Goal: Task Accomplishment & Management: Manage account settings

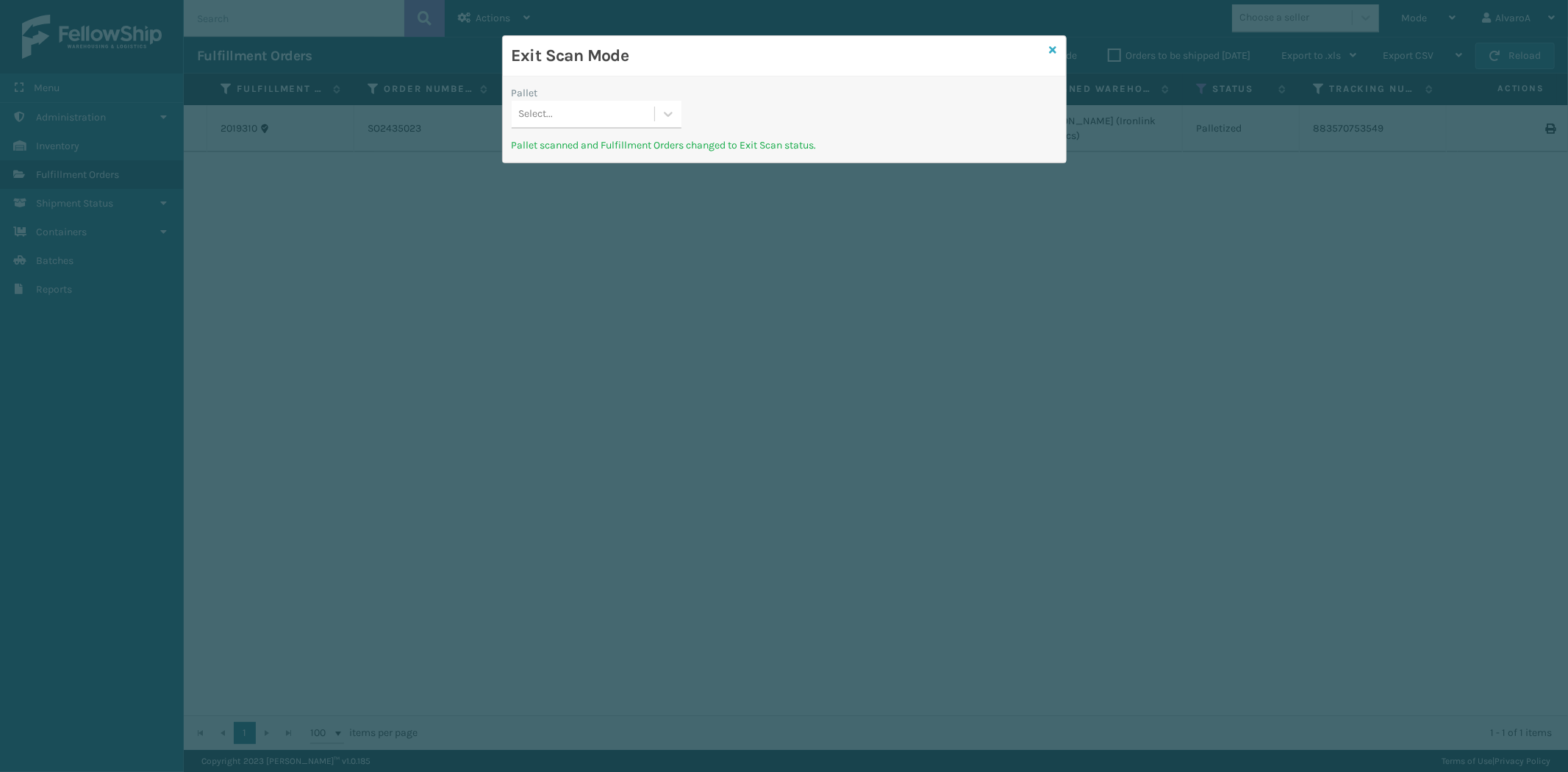
click at [1055, 47] on icon at bounding box center [1054, 50] width 7 height 11
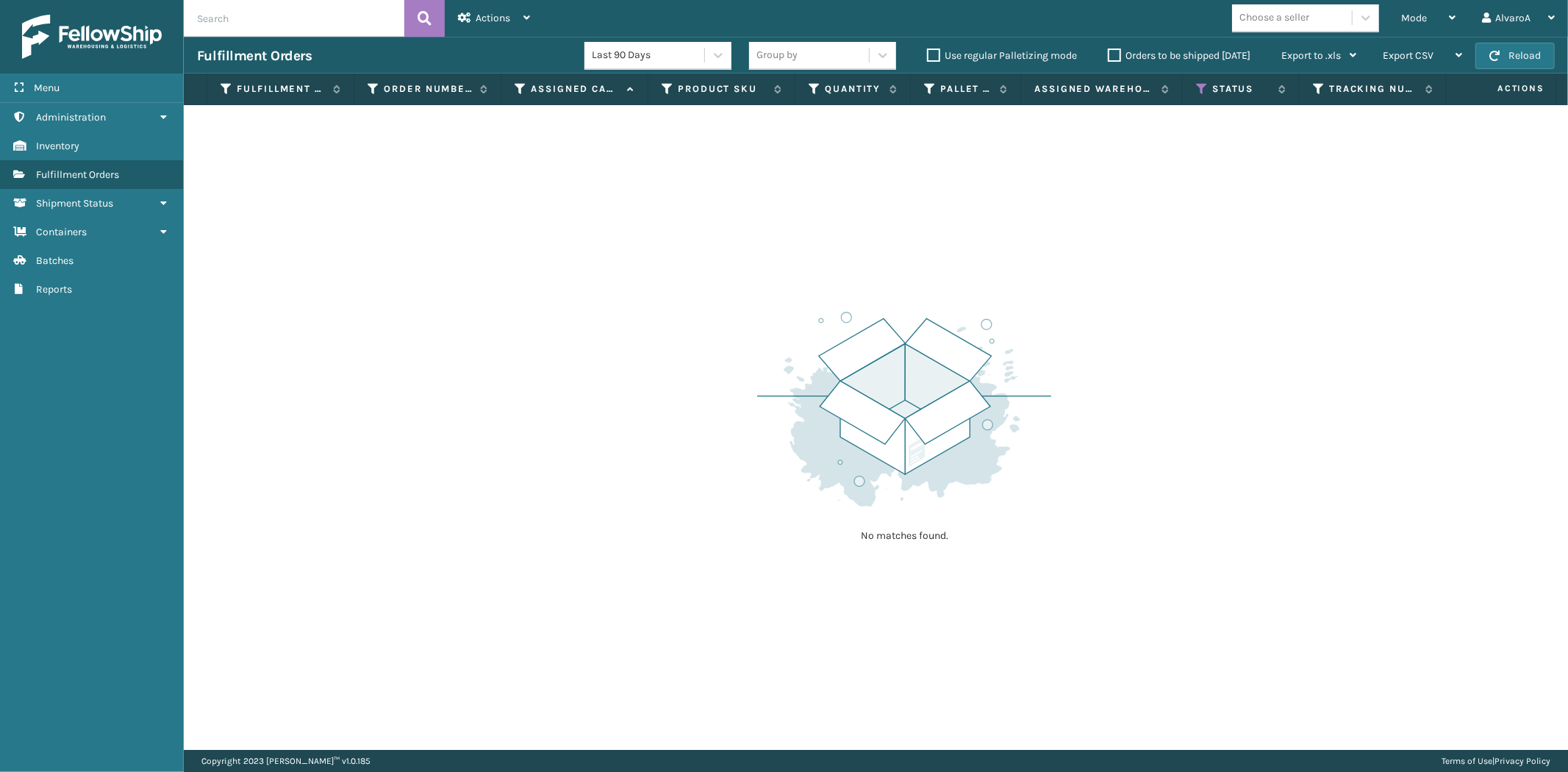
click at [1119, 55] on label "Orders to be shipped [DATE]" at bounding box center [1179, 55] width 142 height 13
click at [1109, 55] on input "Orders to be shipped [DATE]" at bounding box center [1108, 52] width 1 height 10
click at [1204, 85] on icon at bounding box center [1201, 89] width 12 height 13
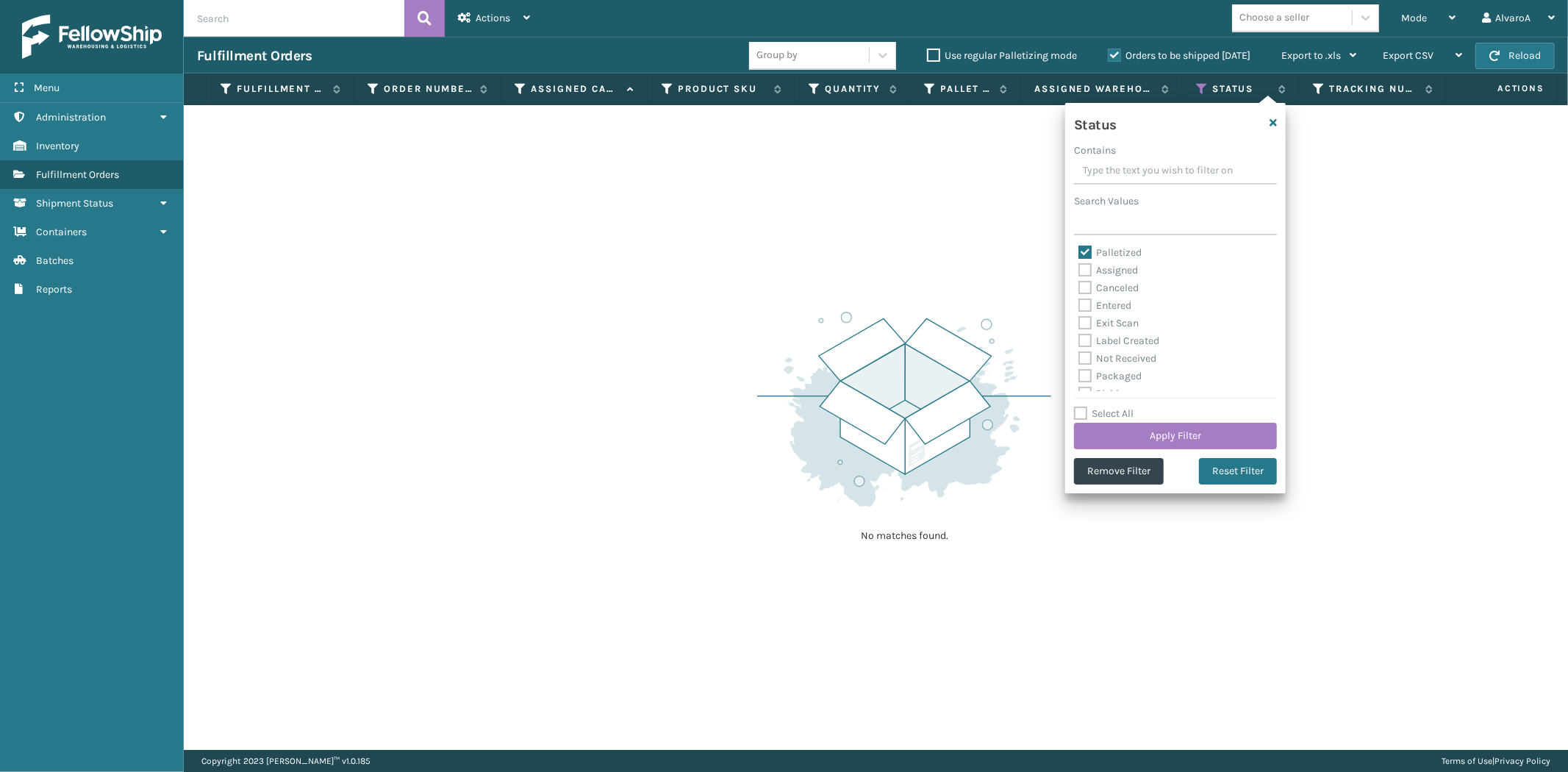
click at [1084, 247] on label "Palletized" at bounding box center [1110, 252] width 64 height 13
click at [1080, 247] on input "Palletized" at bounding box center [1079, 249] width 1 height 10
checkbox input "false"
click at [1084, 270] on label "Assigned" at bounding box center [1108, 270] width 60 height 13
click at [1080, 270] on input "Assigned" at bounding box center [1079, 267] width 1 height 10
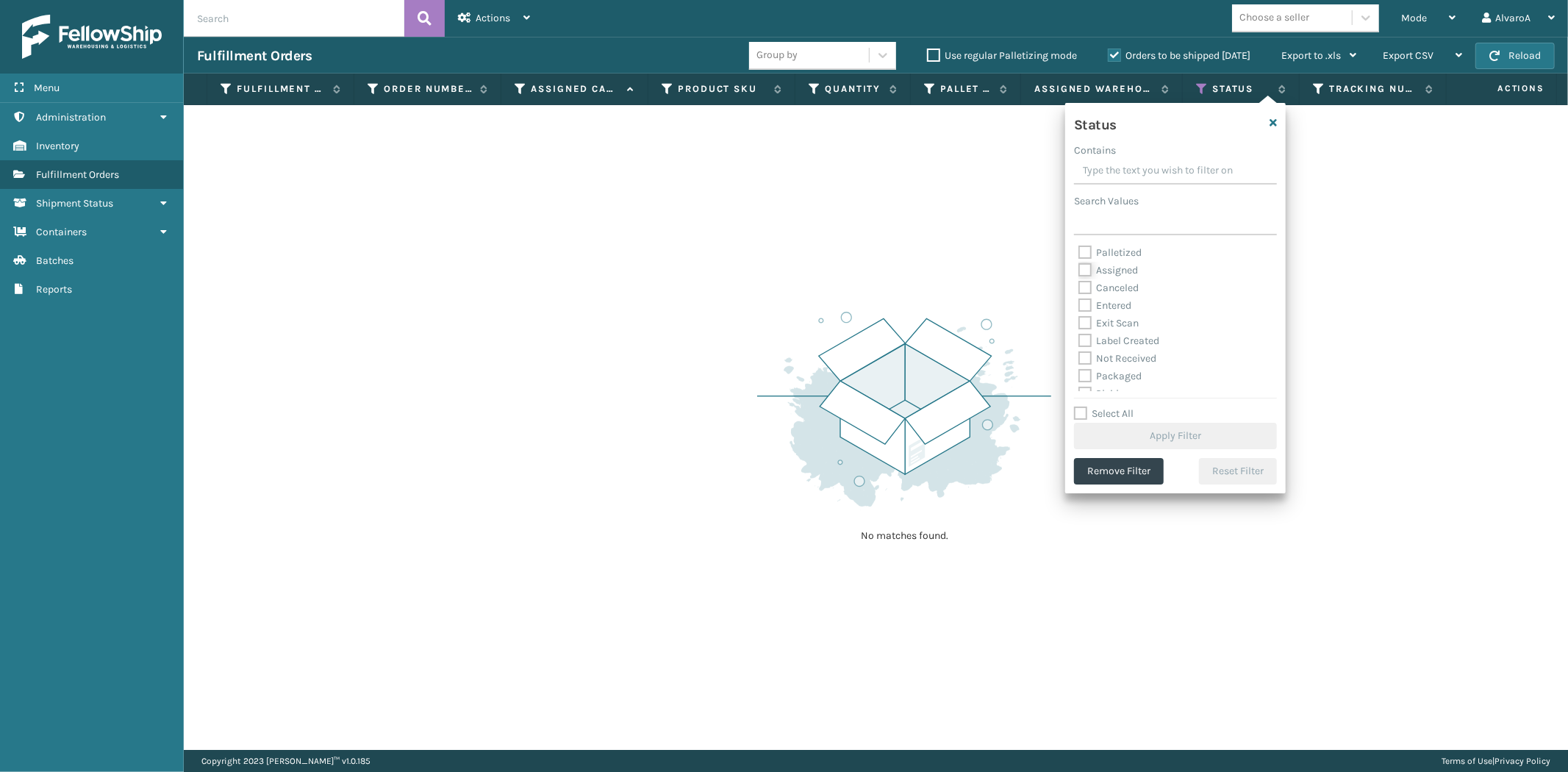
checkbox input "true"
click at [1113, 435] on button "Apply Filter" at bounding box center [1175, 437] width 203 height 27
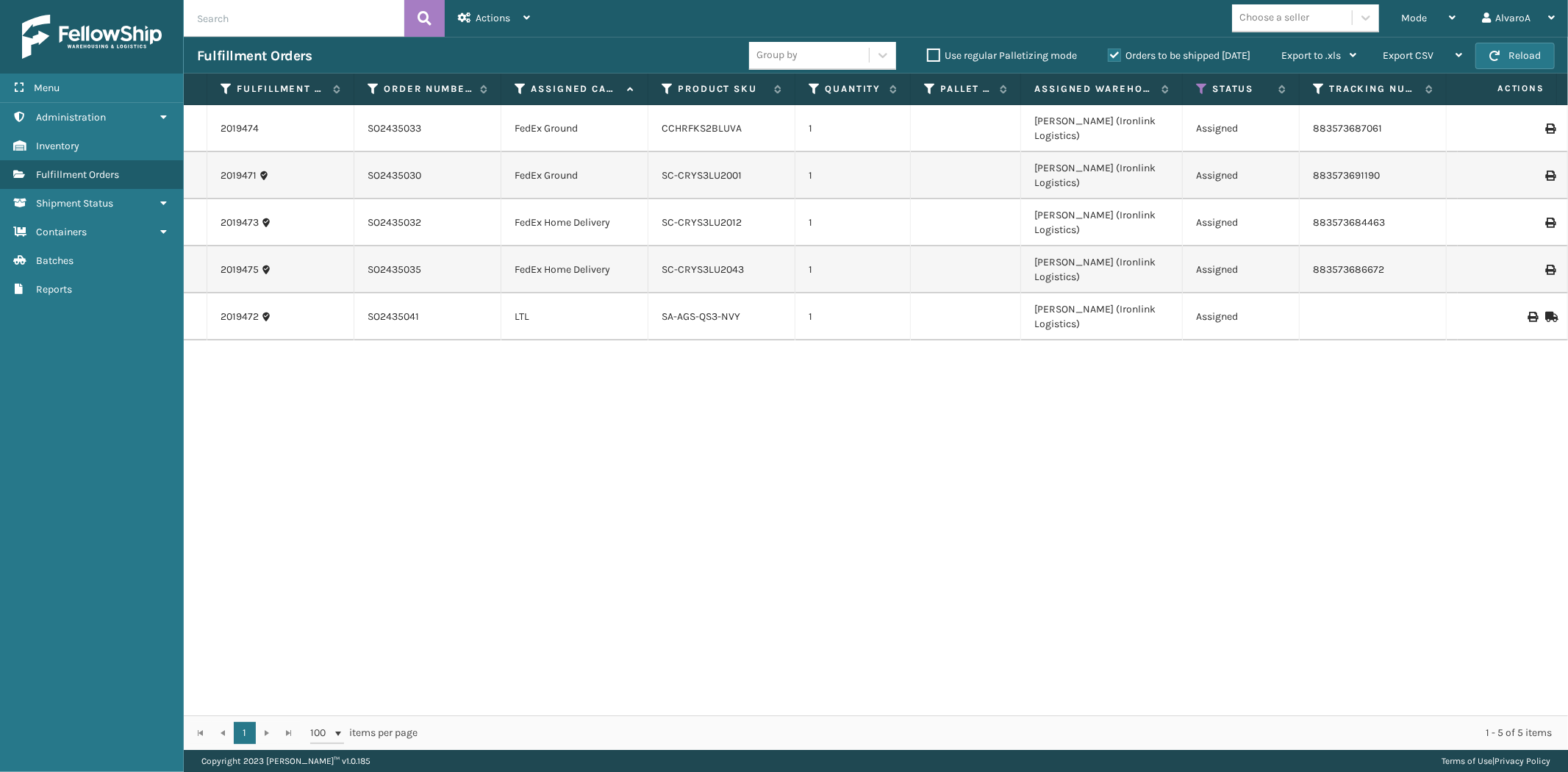
click at [1113, 56] on label "Orders to be shipped [DATE]" at bounding box center [1179, 55] width 142 height 13
click at [1109, 56] on input "Orders to be shipped [DATE]" at bounding box center [1108, 52] width 1 height 10
click at [1110, 55] on label "Orders to be shipped [DATE]" at bounding box center [1179, 55] width 142 height 13
click at [1109, 55] on input "Orders to be shipped [DATE]" at bounding box center [1108, 52] width 1 height 10
click at [1110, 55] on label "Orders to be shipped [DATE]" at bounding box center [1179, 55] width 142 height 13
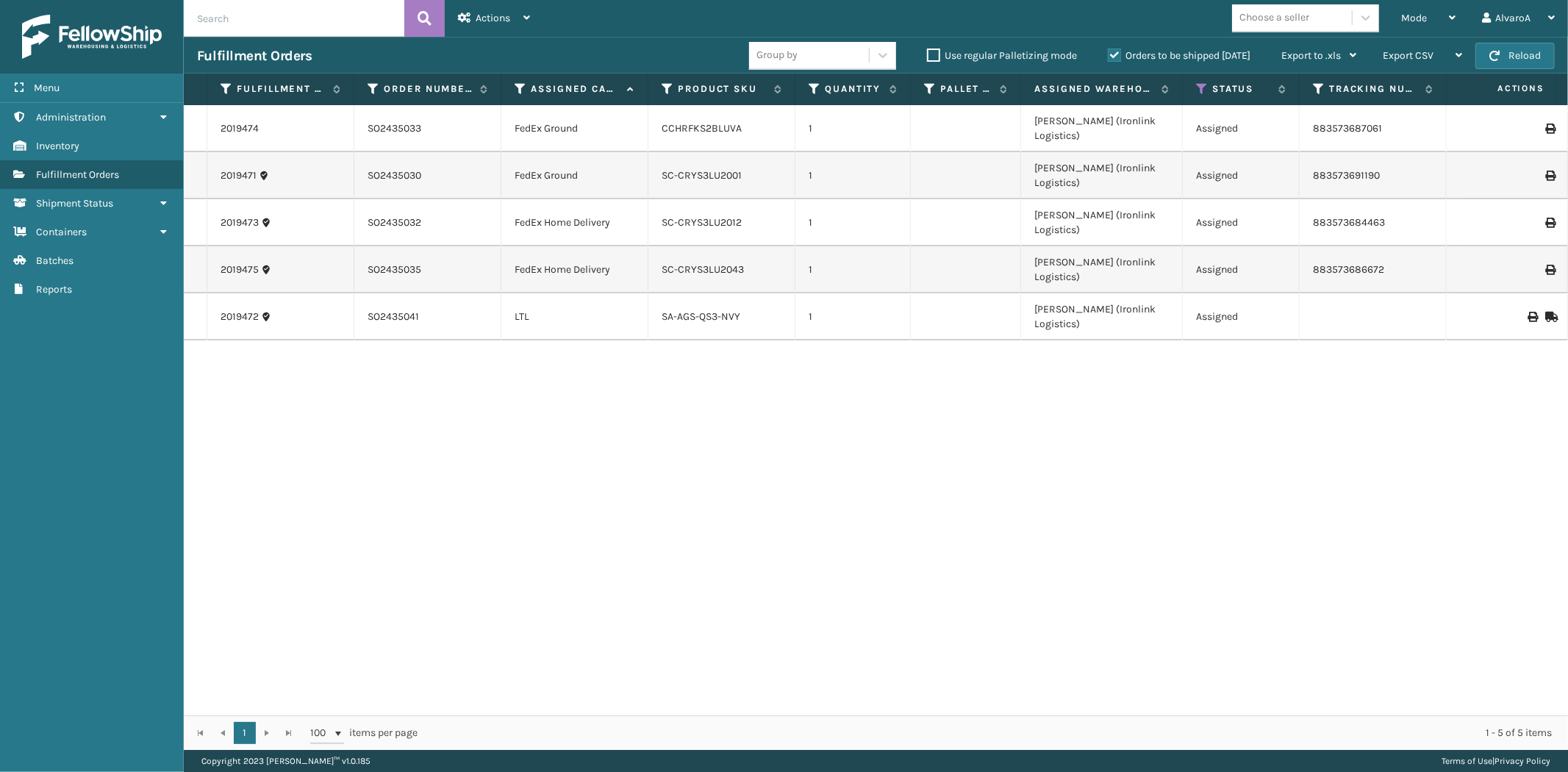
click at [1109, 55] on input "Orders to be shipped [DATE]" at bounding box center [1108, 52] width 1 height 10
click at [1113, 56] on label "Orders to be shipped [DATE]" at bounding box center [1179, 55] width 142 height 13
click at [1109, 56] on input "Orders to be shipped [DATE]" at bounding box center [1108, 52] width 1 height 10
click at [1113, 56] on label "Orders to be shipped [DATE]" at bounding box center [1179, 55] width 142 height 13
click at [1109, 56] on input "Orders to be shipped [DATE]" at bounding box center [1108, 52] width 1 height 10
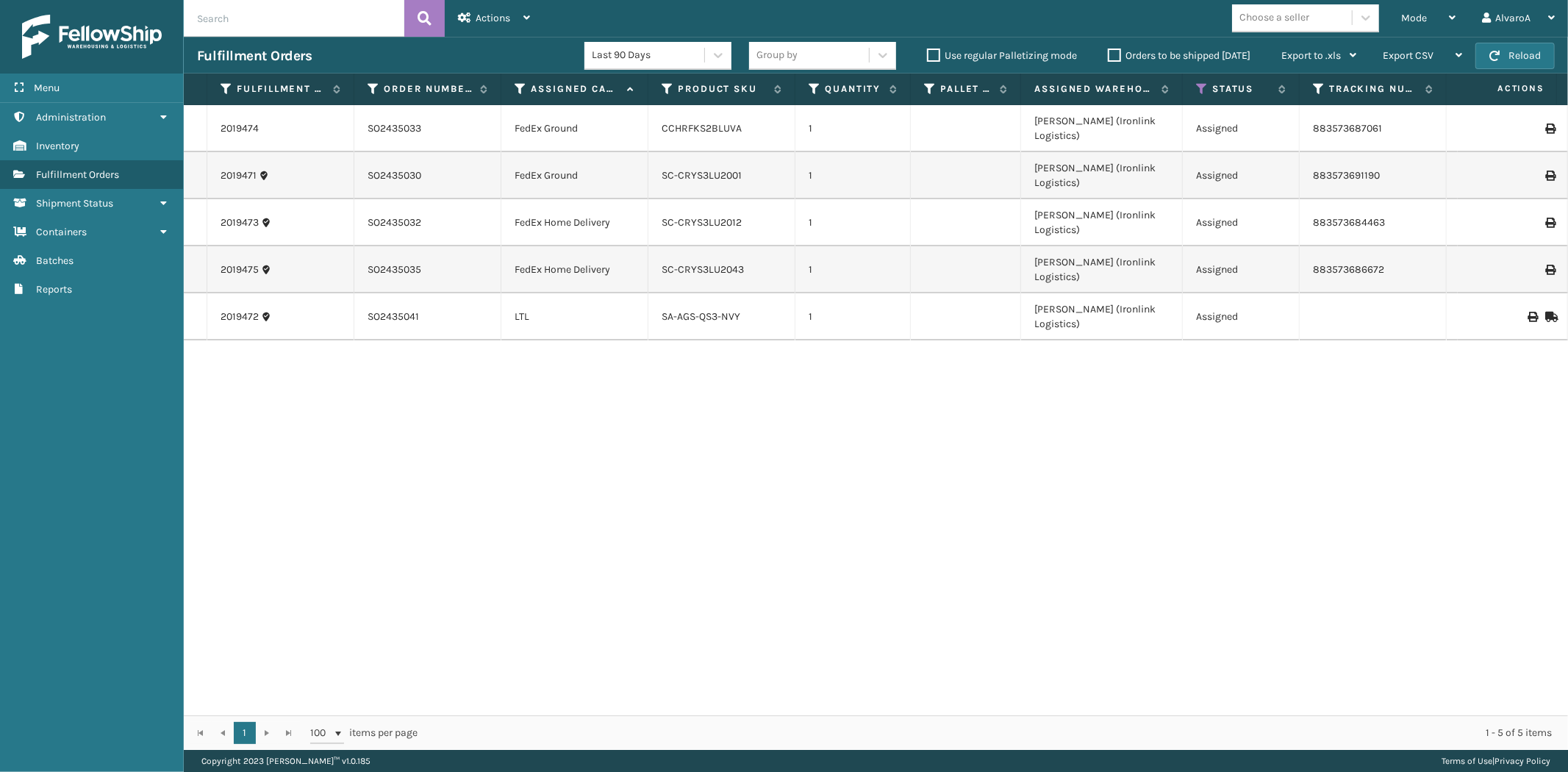
click at [1115, 66] on div "Last 90 Days Group by Use regular Palletizing mode Orders to be shipped [DATE] …" at bounding box center [977, 55] width 785 height 37
click at [1115, 60] on label "Orders to be shipped [DATE]" at bounding box center [1179, 55] width 142 height 13
click at [1109, 56] on input "Orders to be shipped [DATE]" at bounding box center [1108, 52] width 1 height 10
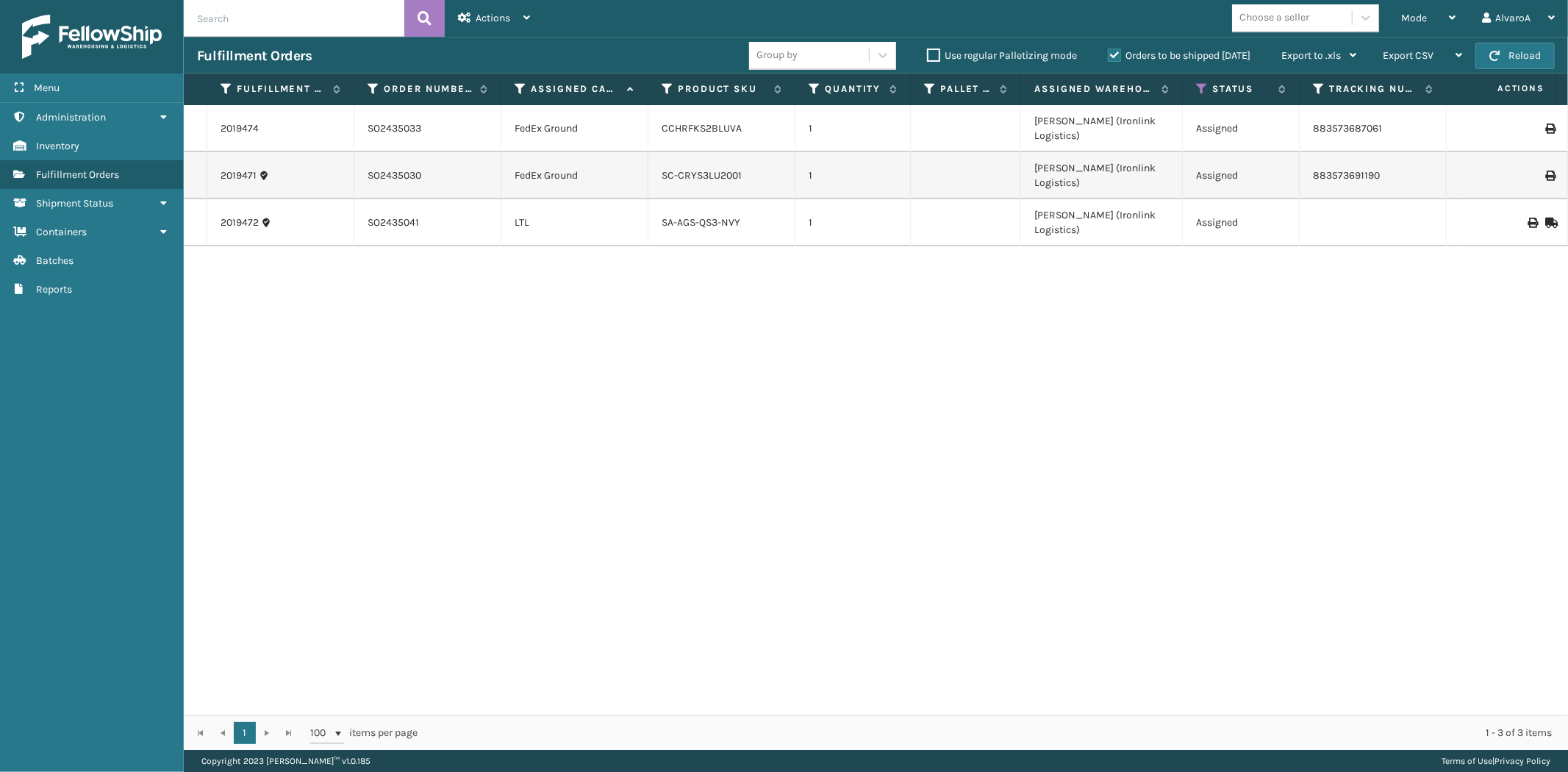
click at [1115, 60] on label "Orders to be shipped [DATE]" at bounding box center [1179, 55] width 142 height 13
click at [1109, 56] on input "Orders to be shipped [DATE]" at bounding box center [1108, 52] width 1 height 10
click at [1115, 60] on label "Orders to be shipped [DATE]" at bounding box center [1179, 55] width 142 height 13
click at [1109, 56] on input "Orders to be shipped [DATE]" at bounding box center [1108, 52] width 1 height 10
click at [1115, 60] on label "Orders to be shipped [DATE]" at bounding box center [1179, 55] width 142 height 13
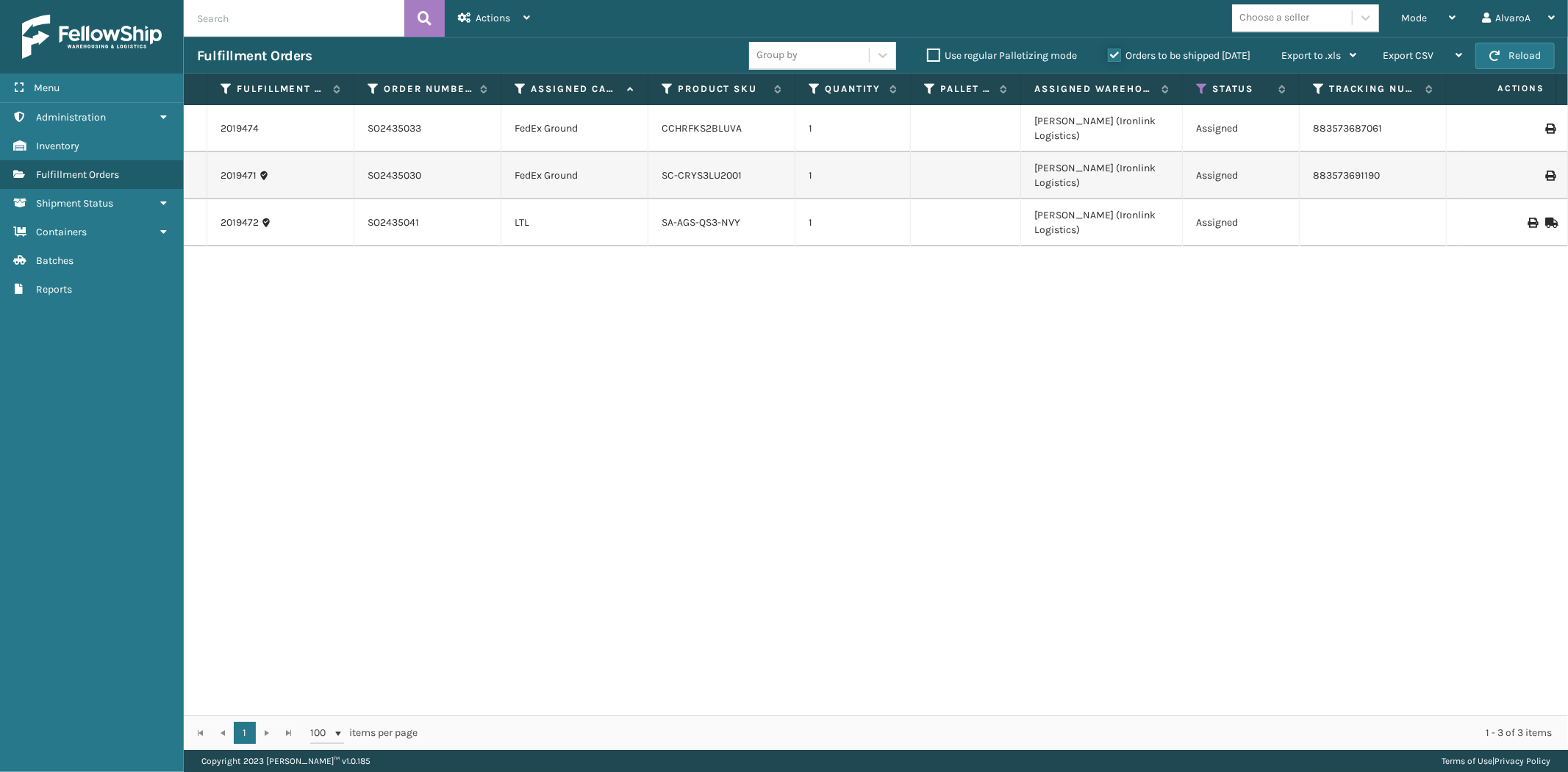
click at [1109, 56] on input "Orders to be shipped [DATE]" at bounding box center [1108, 52] width 1 height 10
click at [1115, 60] on label "Orders to be shipped [DATE]" at bounding box center [1179, 55] width 142 height 13
click at [1109, 56] on input "Orders to be shipped [DATE]" at bounding box center [1108, 52] width 1 height 10
click at [1112, 52] on label "Orders to be shipped [DATE]" at bounding box center [1179, 55] width 142 height 13
click at [1109, 52] on input "Orders to be shipped [DATE]" at bounding box center [1108, 52] width 1 height 10
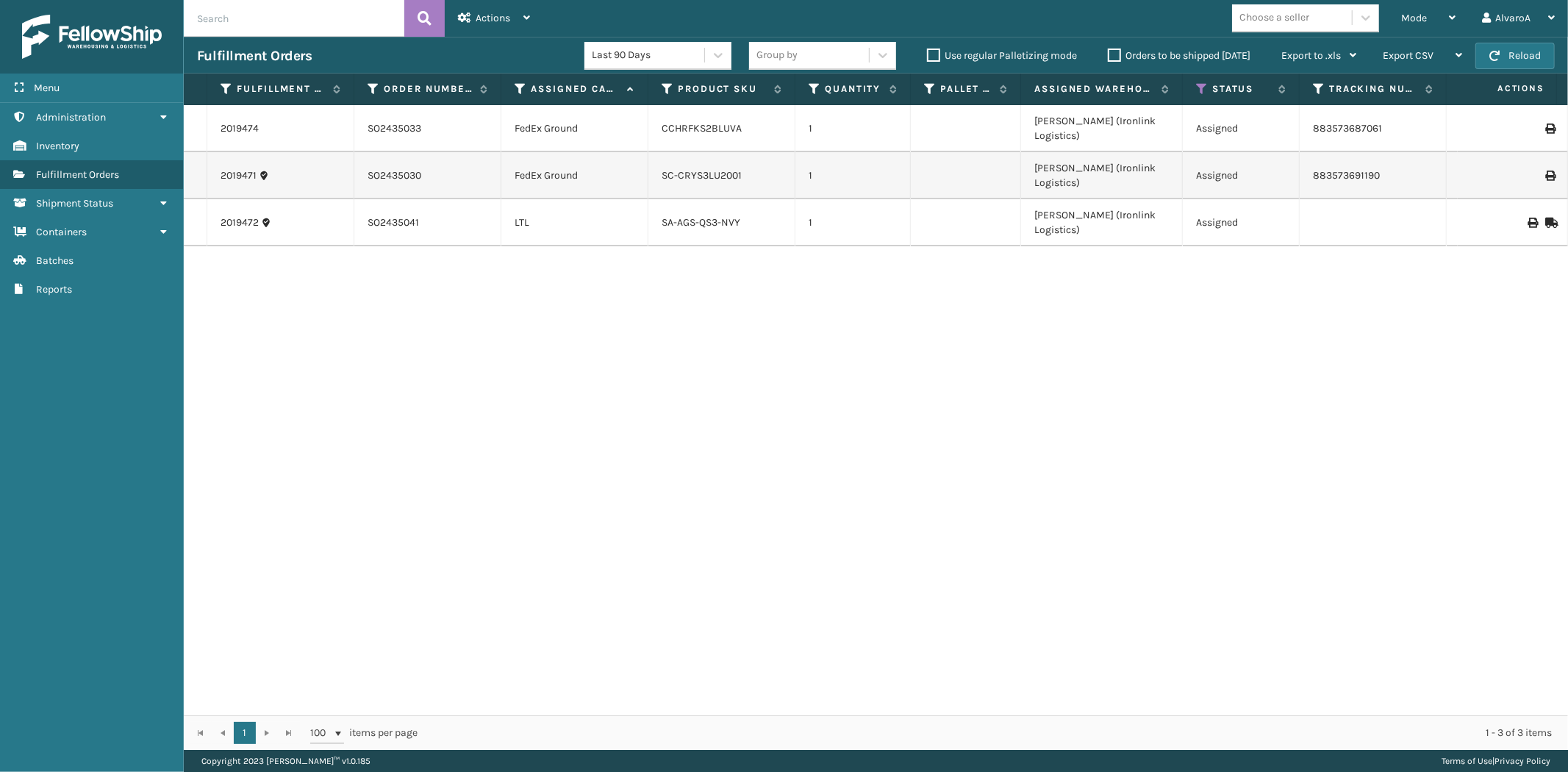
click at [1112, 52] on label "Orders to be shipped [DATE]" at bounding box center [1179, 55] width 142 height 13
click at [1109, 52] on input "Orders to be shipped [DATE]" at bounding box center [1108, 52] width 1 height 10
click at [1112, 52] on label "Orders to be shipped [DATE]" at bounding box center [1179, 55] width 142 height 13
click at [1109, 52] on input "Orders to be shipped [DATE]" at bounding box center [1108, 52] width 1 height 10
click at [1115, 62] on div "Orders to be shipped [DATE]" at bounding box center [1182, 56] width 174 height 18
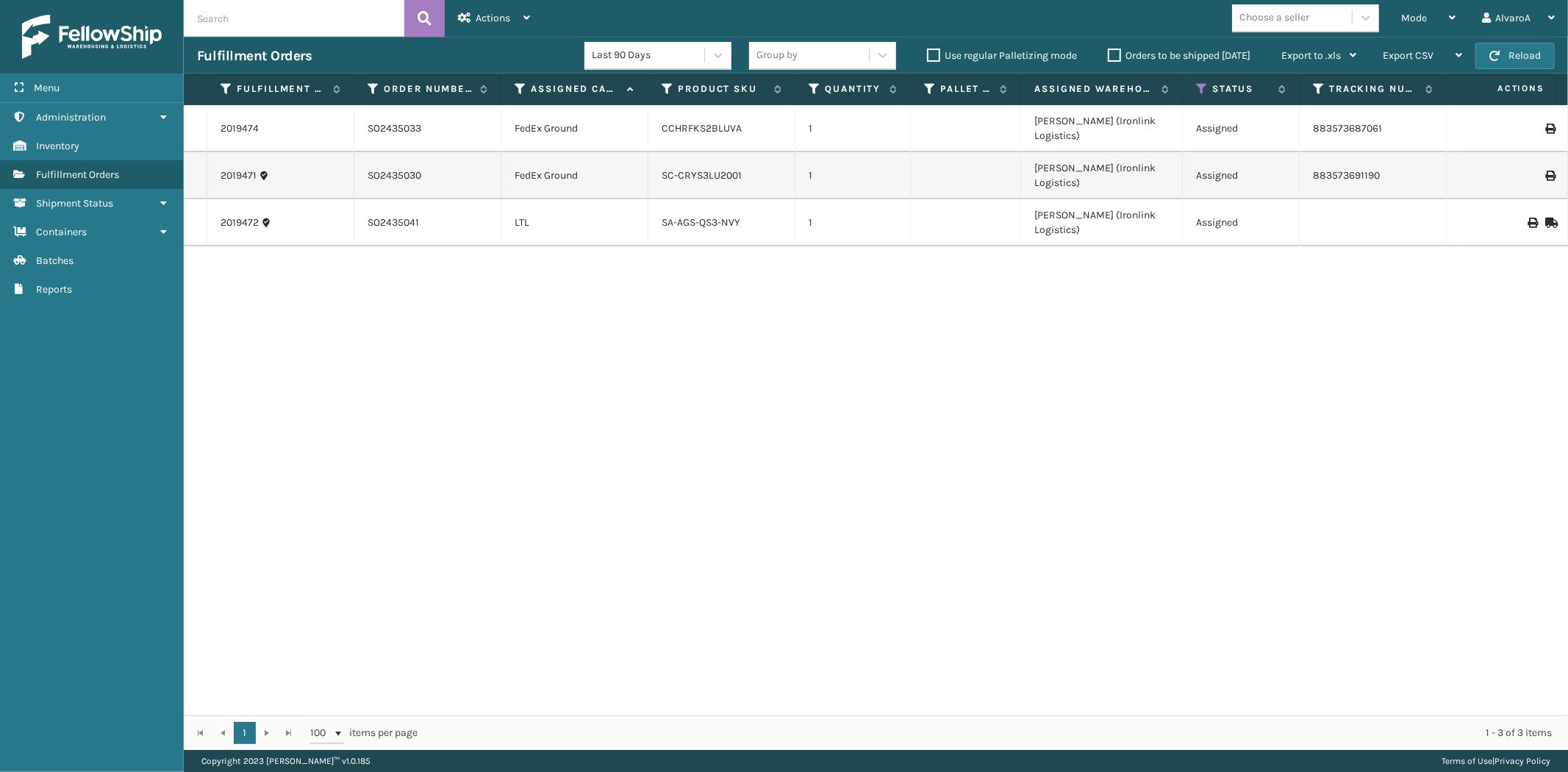
click at [1115, 55] on label "Orders to be shipped [DATE]" at bounding box center [1179, 55] width 142 height 13
click at [1109, 55] on input "Orders to be shipped [DATE]" at bounding box center [1108, 52] width 1 height 10
click at [1115, 55] on label "Orders to be shipped [DATE]" at bounding box center [1179, 55] width 142 height 13
click at [1109, 55] on input "Orders to be shipped [DATE]" at bounding box center [1108, 52] width 1 height 10
click at [1115, 53] on label "Orders to be shipped [DATE]" at bounding box center [1179, 55] width 142 height 13
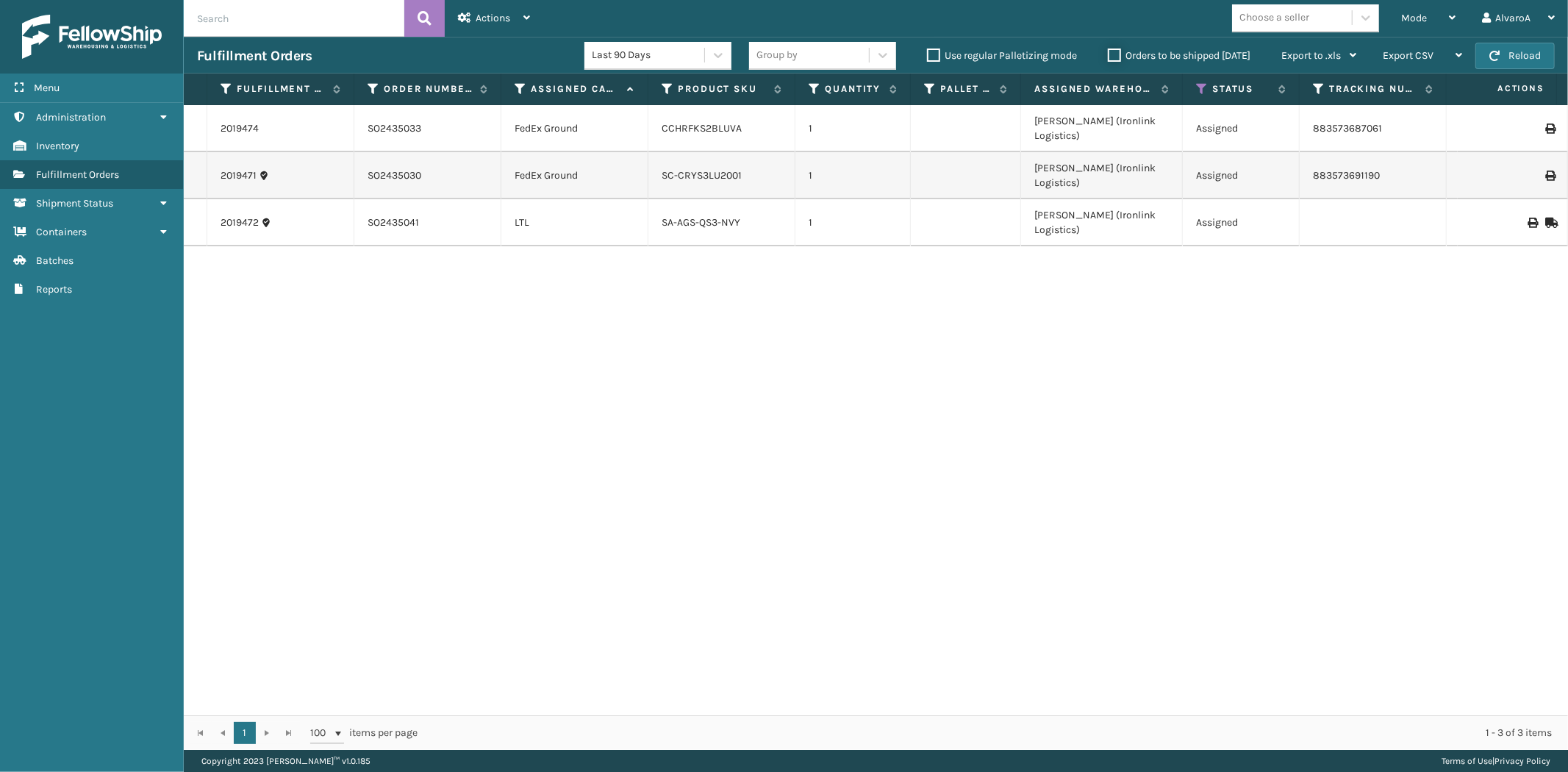
click at [1109, 53] on input "Orders to be shipped [DATE]" at bounding box center [1108, 52] width 1 height 10
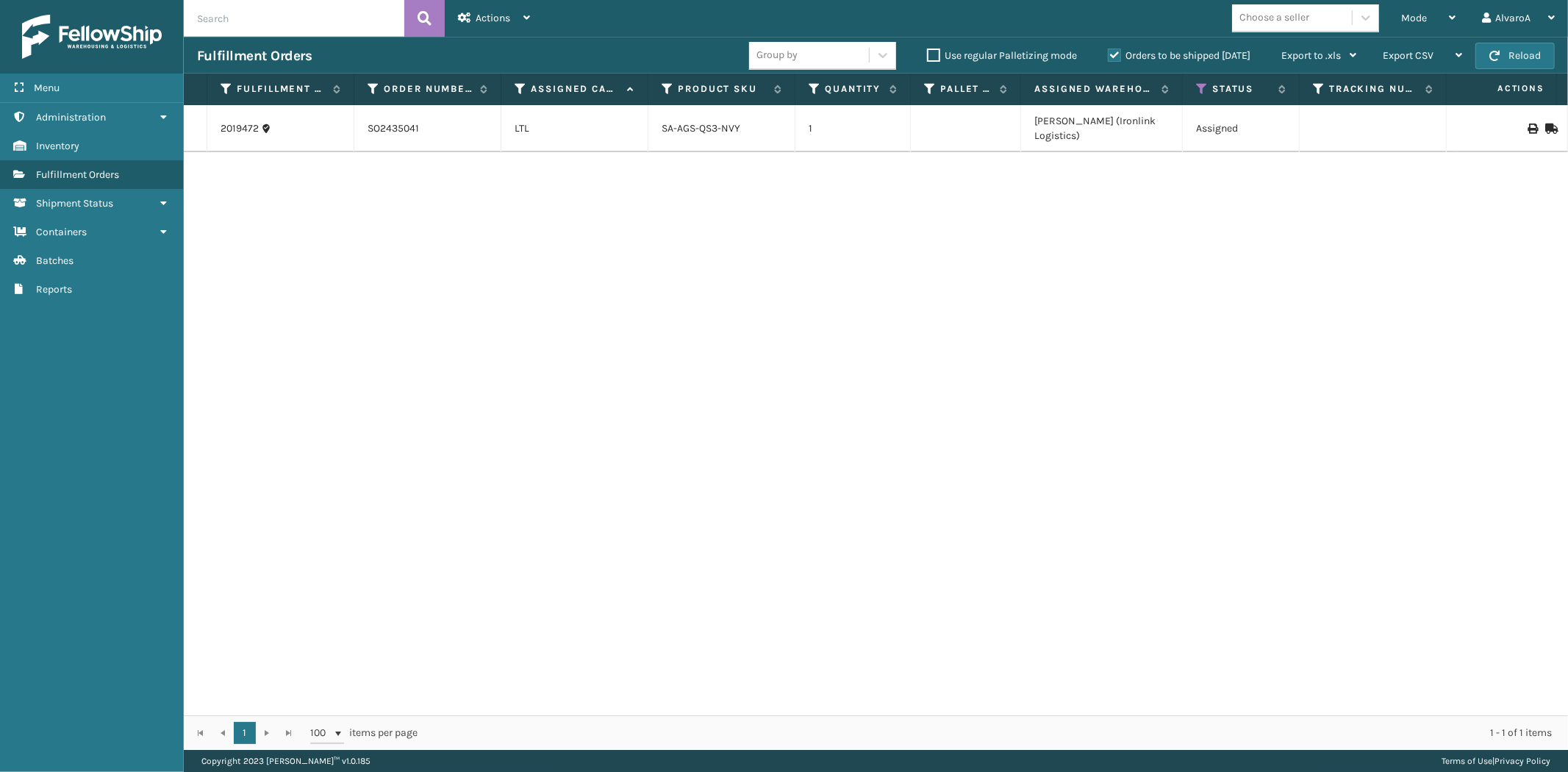
click at [1115, 53] on label "Orders to be shipped [DATE]" at bounding box center [1179, 55] width 142 height 13
click at [1109, 53] on input "Orders to be shipped [DATE]" at bounding box center [1108, 52] width 1 height 10
click at [1100, 55] on div "Orders to be shipped [DATE]" at bounding box center [1182, 56] width 174 height 18
click at [1109, 55] on label "Orders to be shipped [DATE]" at bounding box center [1179, 55] width 142 height 13
click at [1109, 55] on input "Orders to be shipped [DATE]" at bounding box center [1108, 52] width 1 height 10
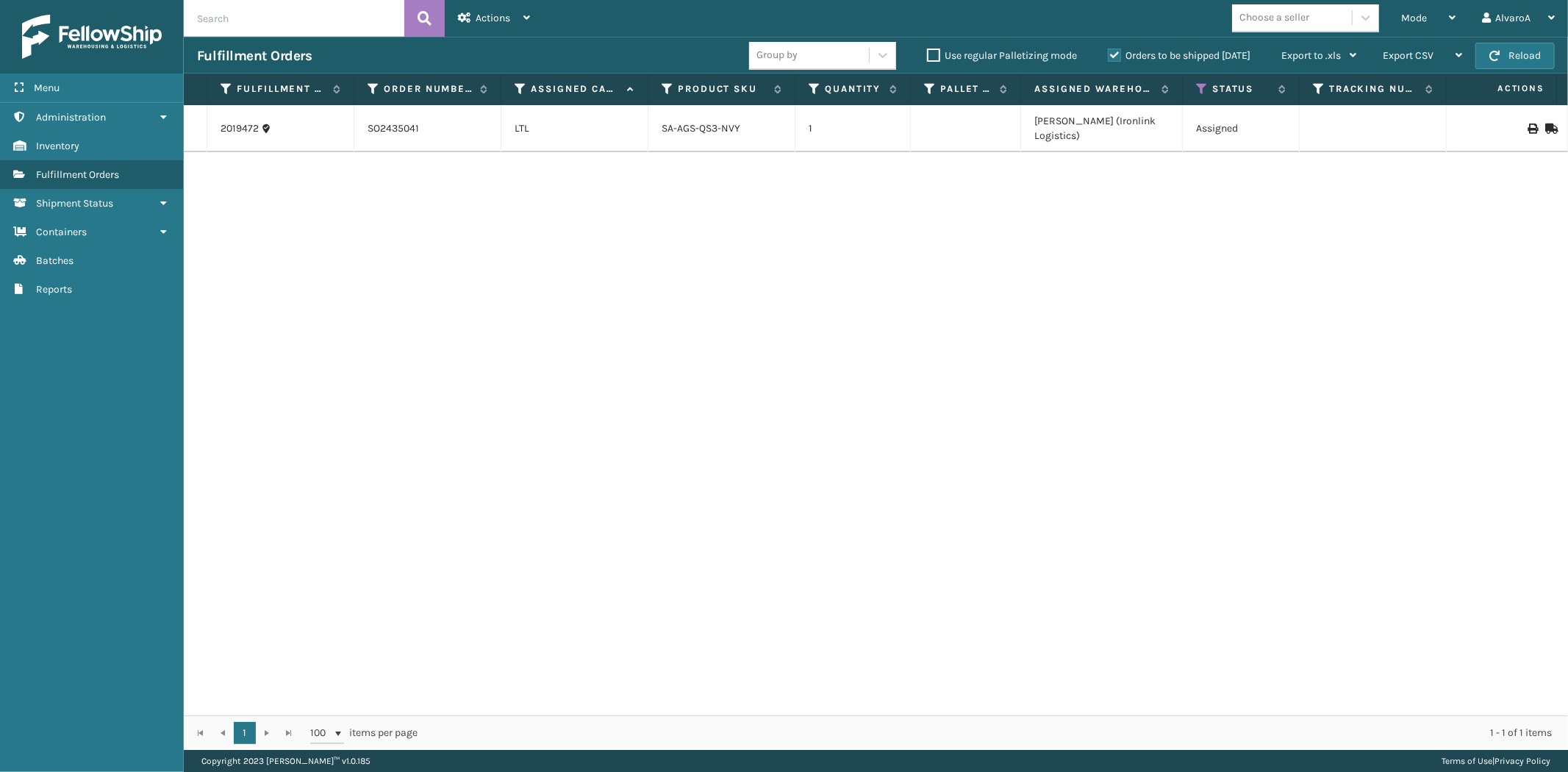
click at [1109, 55] on label "Orders to be shipped [DATE]" at bounding box center [1179, 55] width 142 height 13
click at [1109, 55] on input "Orders to be shipped [DATE]" at bounding box center [1108, 52] width 1 height 10
